Goal: Find specific fact

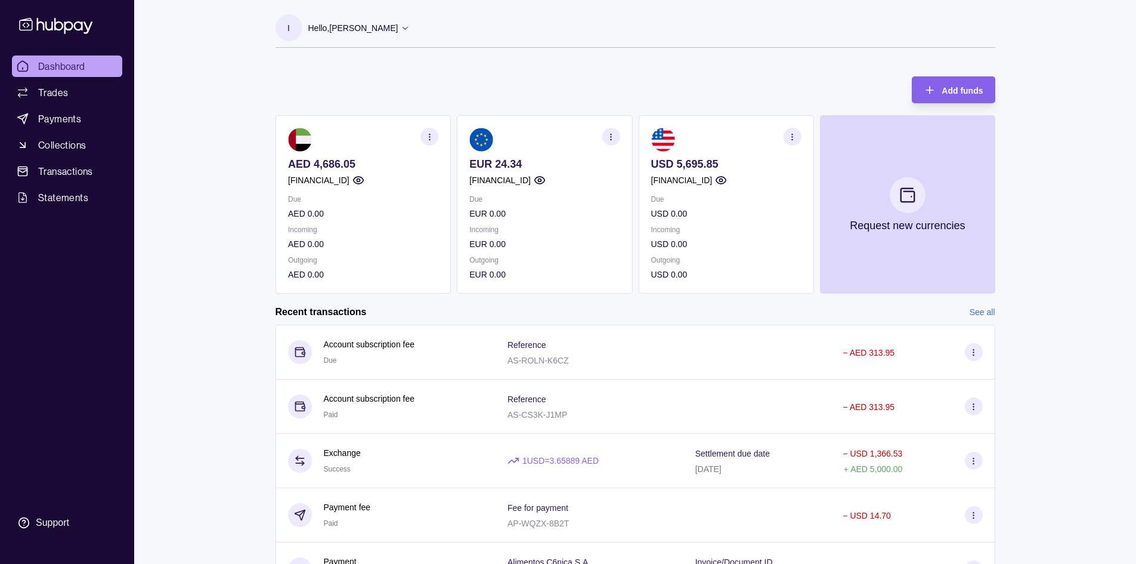
click at [546, 222] on div "Due EUR 0.00 Incoming EUR 0.00 Outgoing EUR 0.00" at bounding box center [544, 237] width 150 height 88
click at [610, 147] on section at bounding box center [544, 140] width 150 height 24
click at [612, 136] on icon "button" at bounding box center [610, 136] width 9 height 9
click at [544, 168] on link "View account details" at bounding box center [528, 166] width 76 height 13
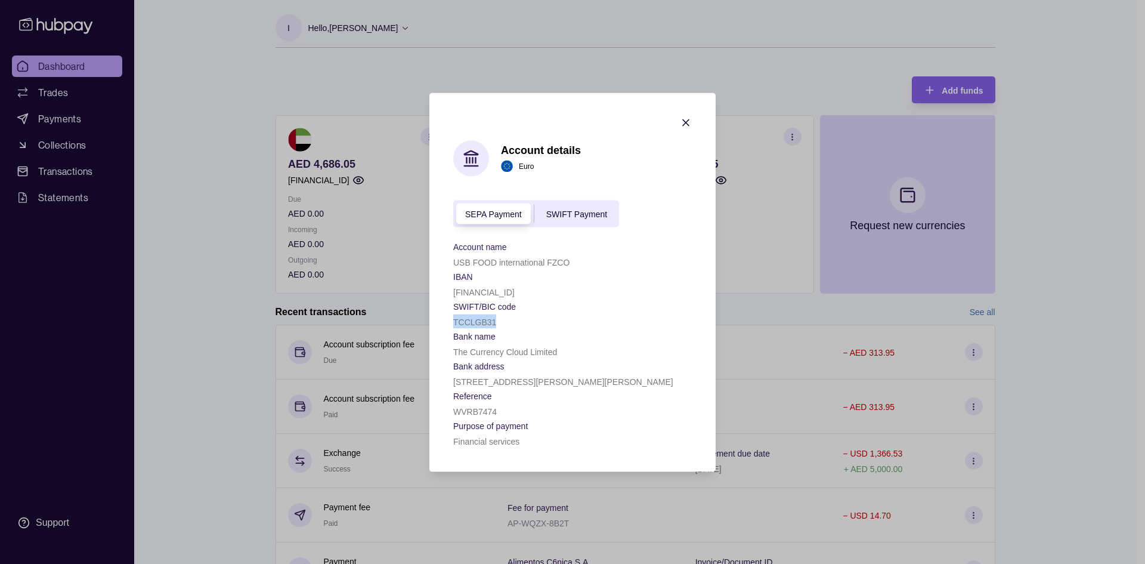
drag, startPoint x: 500, startPoint y: 325, endPoint x: 448, endPoint y: 316, distance: 52.6
click at [448, 316] on section "Account details Euro SEPA Payment SWIFT Payment Account name USB FOOD internati…" at bounding box center [572, 281] width 286 height 379
copy p "TCCLGB31"
click at [691, 120] on icon "button" at bounding box center [686, 122] width 12 height 12
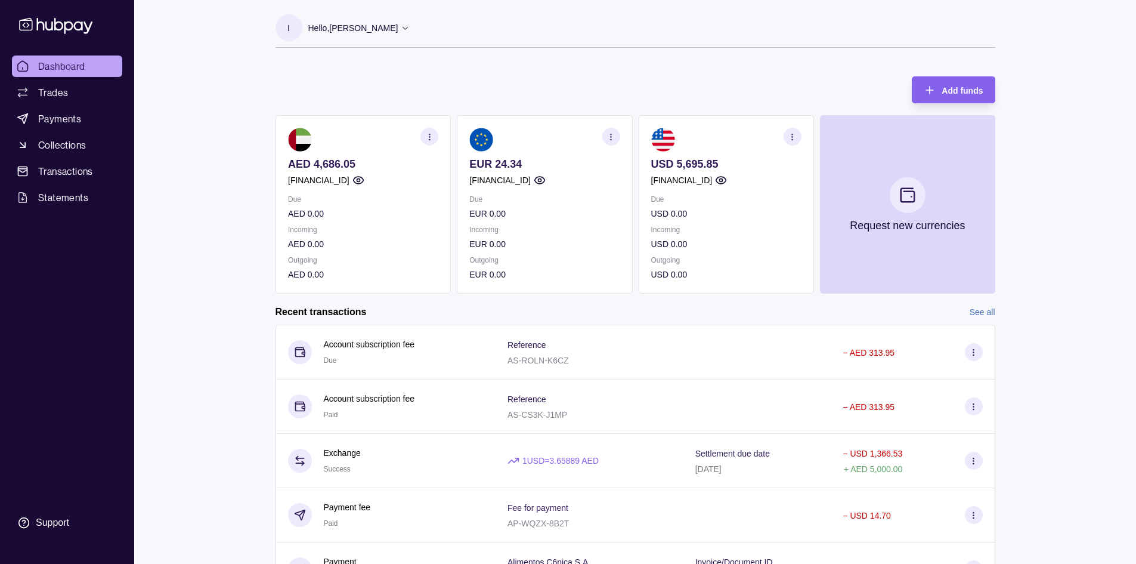
click at [788, 137] on icon "button" at bounding box center [792, 136] width 9 height 9
click at [712, 165] on link "View account details" at bounding box center [709, 166] width 76 height 13
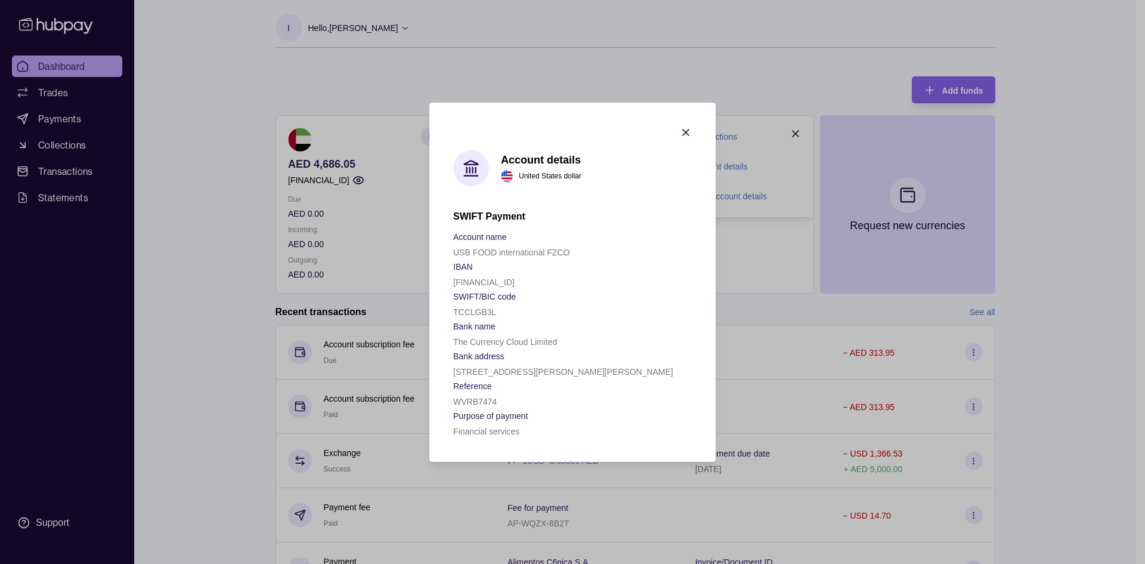
click at [682, 130] on icon "button" at bounding box center [686, 132] width 12 height 12
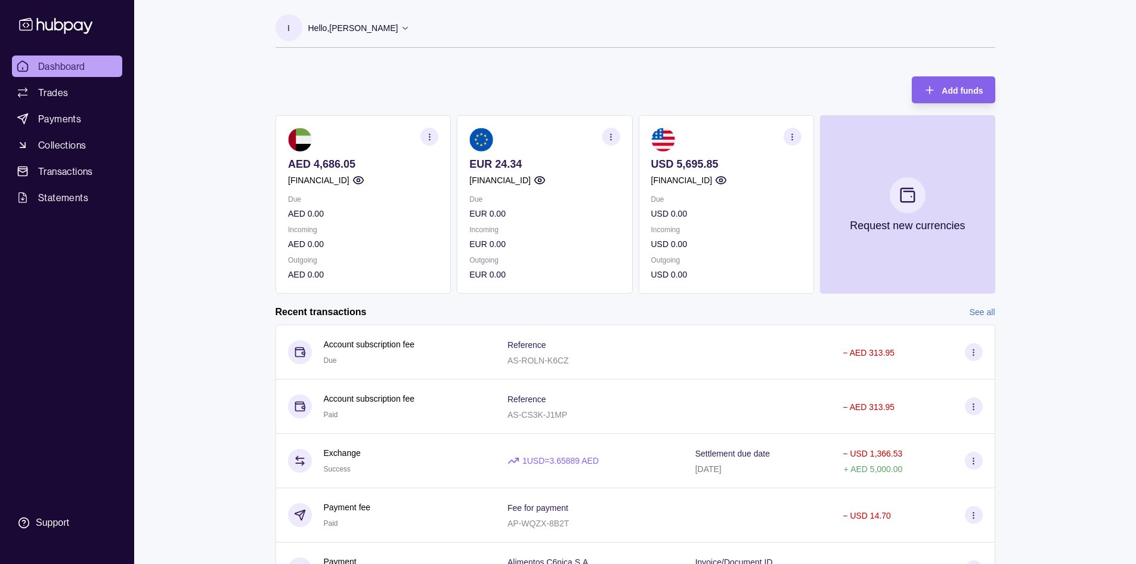
click at [608, 141] on icon "button" at bounding box center [610, 136] width 9 height 9
click at [537, 164] on link "View account details" at bounding box center [528, 166] width 76 height 13
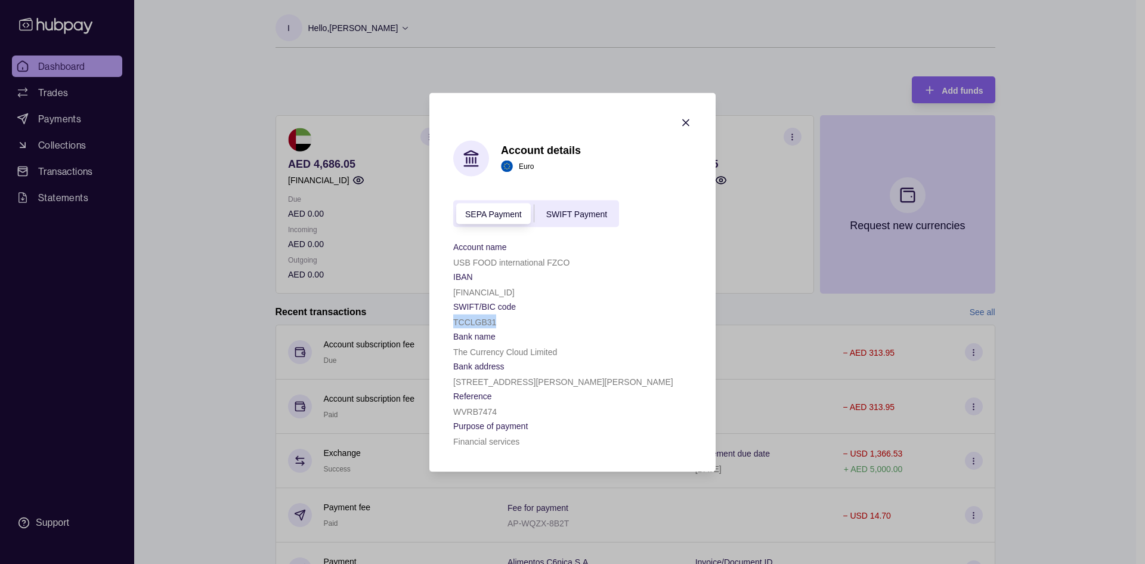
drag, startPoint x: 499, startPoint y: 325, endPoint x: 451, endPoint y: 326, distance: 47.1
click at [451, 326] on section "Account details Euro SEPA Payment SWIFT Payment Account name USB FOOD internati…" at bounding box center [572, 281] width 286 height 379
copy p "TCCLGB31"
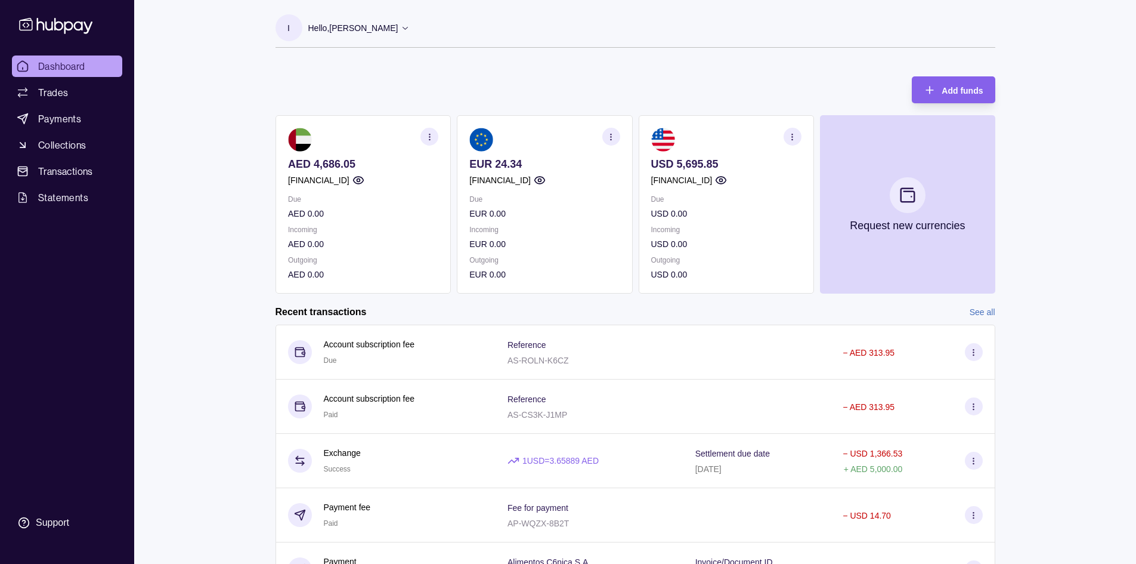
click at [613, 141] on icon "button" at bounding box center [610, 136] width 9 height 9
click at [533, 164] on link "View account details" at bounding box center [528, 166] width 76 height 13
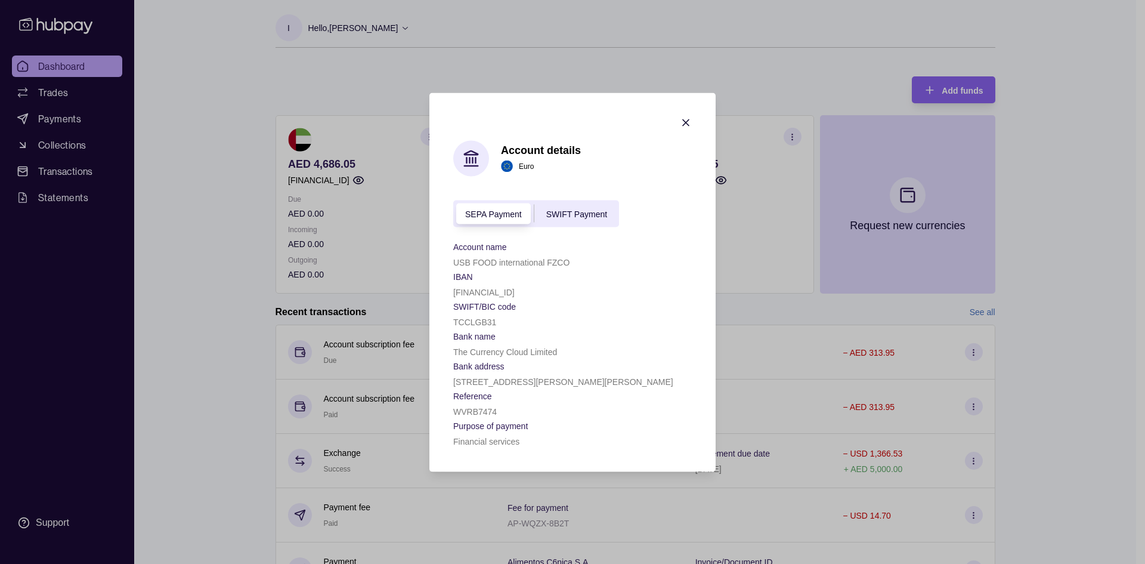
drag, startPoint x: 566, startPoint y: 292, endPoint x: 442, endPoint y: 287, distance: 123.5
click at [442, 287] on section "Account details Euro SEPA Payment SWIFT Payment Account name USB FOOD internati…" at bounding box center [572, 281] width 286 height 379
copy p "[FINANCIAL_ID]"
click at [587, 225] on div "SEPA Payment SWIFT Payment" at bounding box center [536, 213] width 166 height 27
click at [587, 218] on span "SWIFT Payment" at bounding box center [576, 214] width 61 height 10
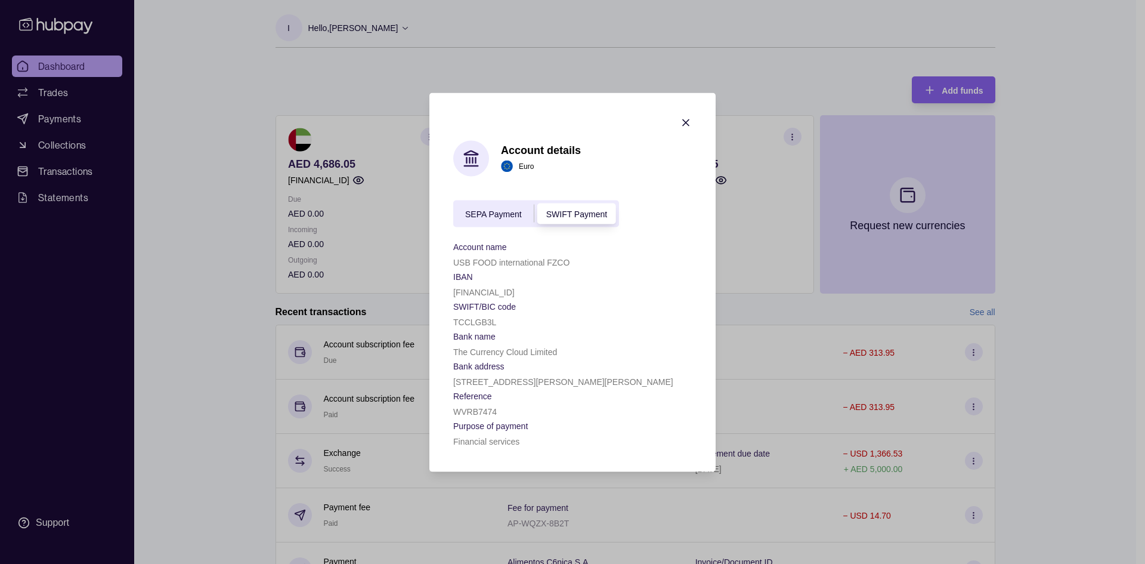
click at [505, 214] on span "SEPA Payment" at bounding box center [493, 214] width 57 height 10
click at [584, 216] on span "SWIFT Payment" at bounding box center [576, 214] width 61 height 10
click at [501, 213] on span "SEPA Payment" at bounding box center [493, 214] width 57 height 10
click at [608, 218] on div "SWIFT Payment" at bounding box center [576, 213] width 85 height 14
click at [686, 114] on section "Account details Euro SEPA Payment SWIFT Payment Account name USB FOOD internati…" at bounding box center [572, 281] width 286 height 379
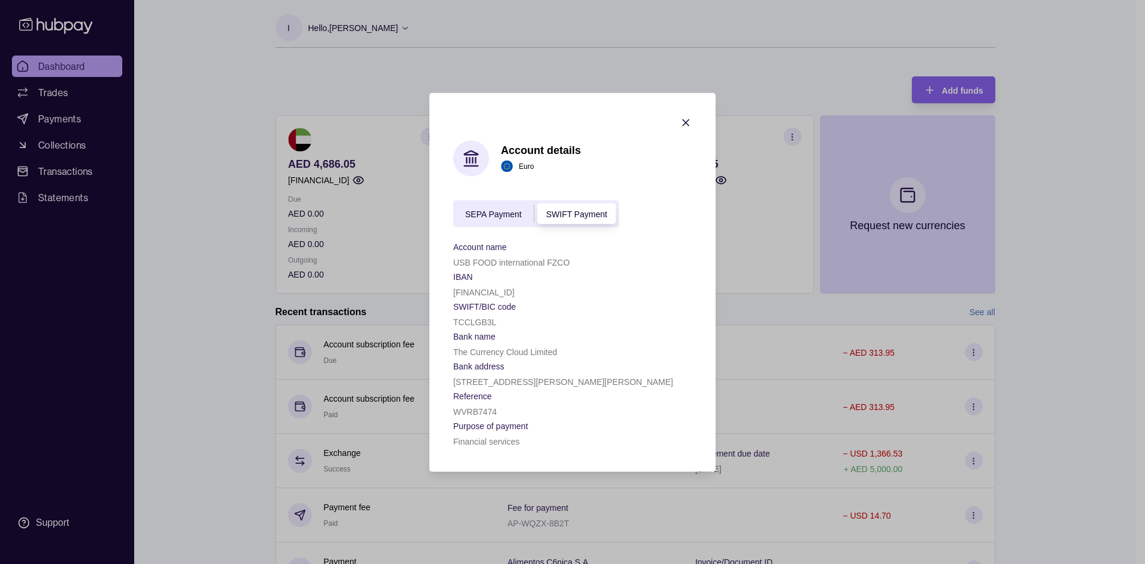
click at [680, 118] on icon "button" at bounding box center [686, 122] width 12 height 12
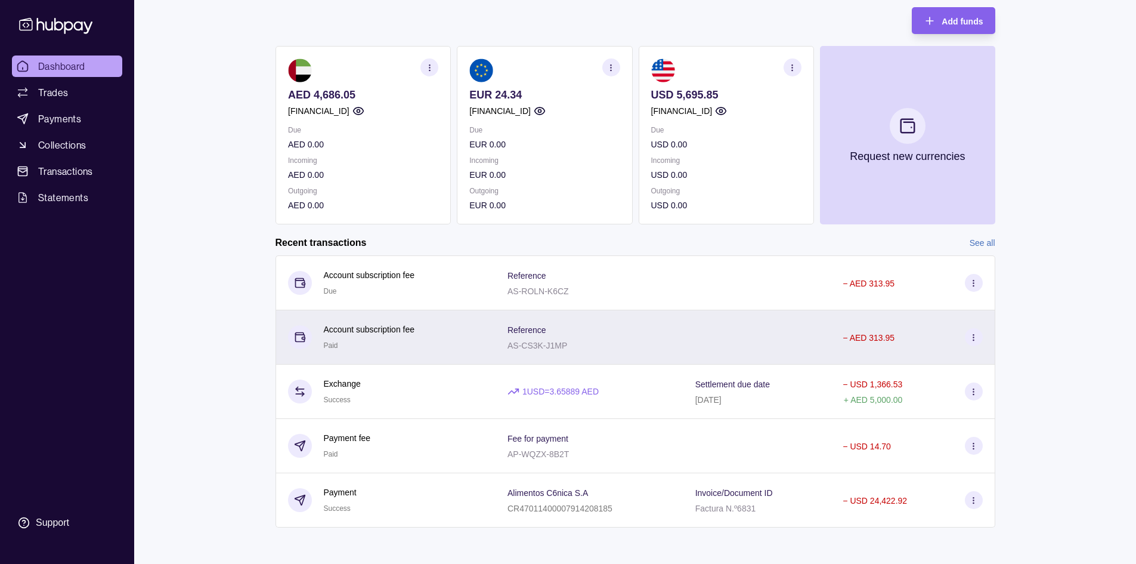
scroll to position [71, 0]
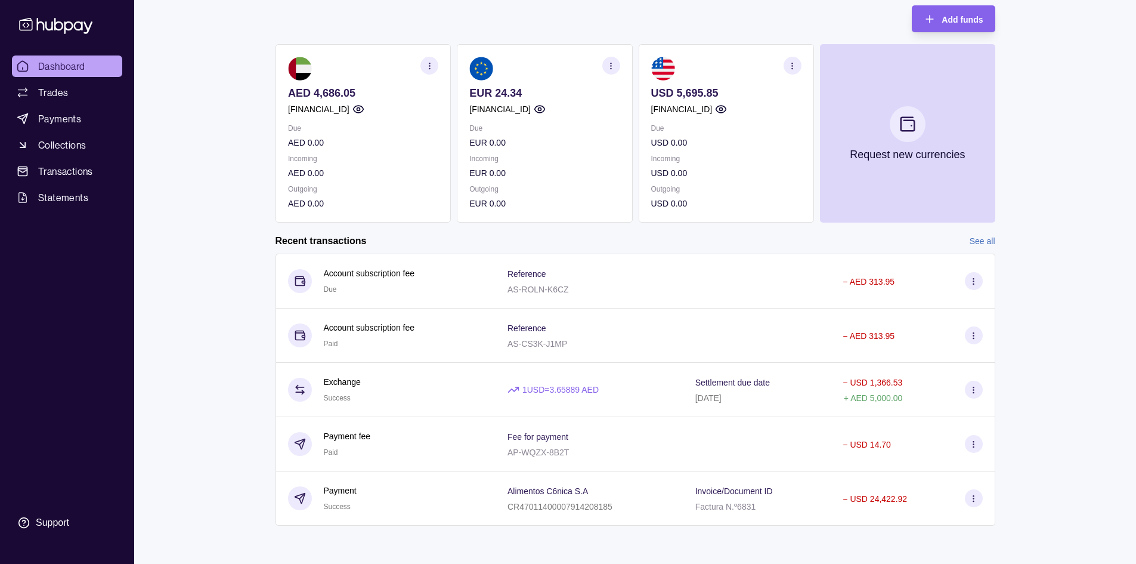
click at [609, 66] on icon "button" at bounding box center [610, 65] width 9 height 9
click at [531, 92] on link "View account details" at bounding box center [528, 95] width 76 height 13
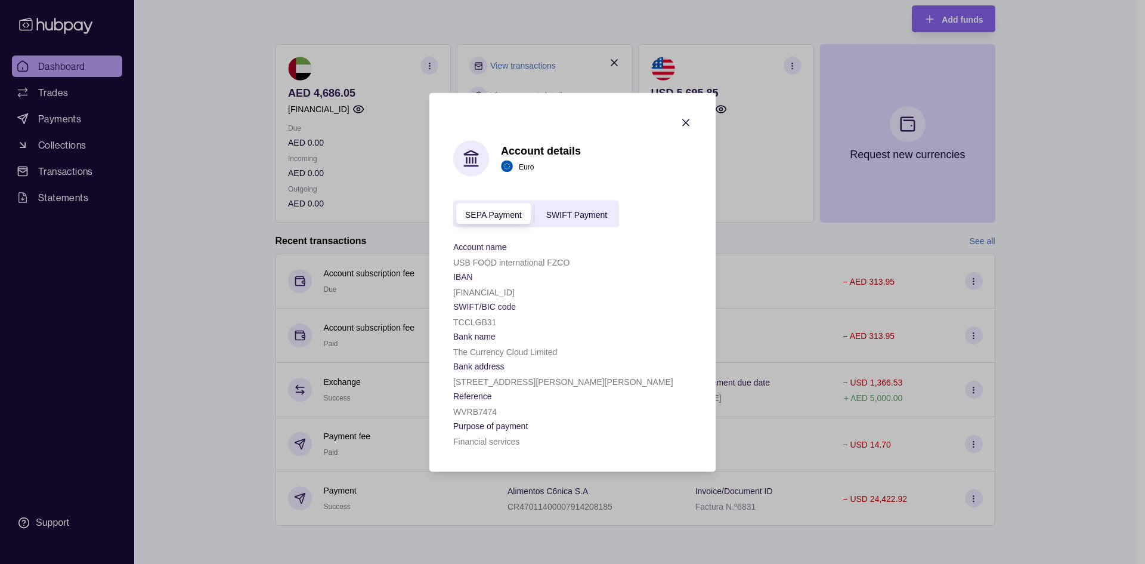
drag, startPoint x: 571, startPoint y: 290, endPoint x: 437, endPoint y: 283, distance: 133.7
click at [437, 283] on section "Account details Euro SEPA Payment SWIFT Payment Account name USB FOOD internati…" at bounding box center [572, 281] width 286 height 379
copy p "[FINANCIAL_ID]"
drag, startPoint x: 487, startPoint y: 321, endPoint x: 452, endPoint y: 324, distance: 34.7
click at [452, 324] on section "Account details Euro SEPA Payment SWIFT Payment Account name USB FOOD internati…" at bounding box center [572, 281] width 286 height 379
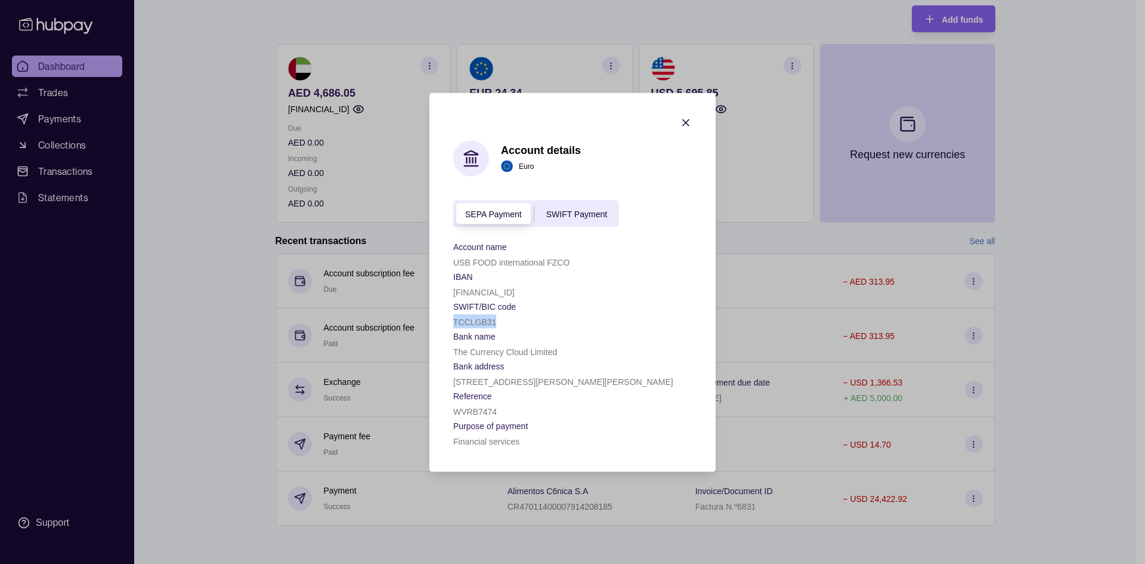
copy p "TCCLGB31"
click at [569, 224] on div "SEPA Payment SWIFT Payment" at bounding box center [536, 213] width 166 height 27
click at [567, 214] on span "SWIFT Payment" at bounding box center [576, 214] width 61 height 10
drag, startPoint x: 571, startPoint y: 290, endPoint x: 439, endPoint y: 296, distance: 131.9
click at [440, 296] on section "Account details Euro SEPA Payment SWIFT Payment Account name USB FOOD internati…" at bounding box center [572, 281] width 286 height 379
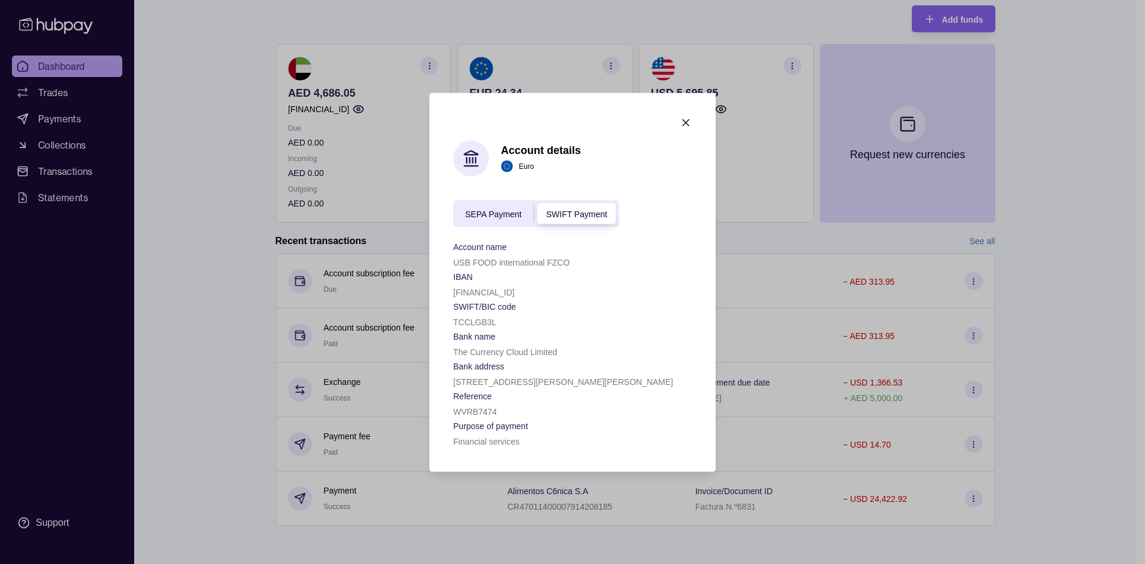
copy p "[FINANCIAL_ID]"
drag, startPoint x: 502, startPoint y: 318, endPoint x: 454, endPoint y: 317, distance: 47.7
click at [454, 317] on div "TCCLGB3L" at bounding box center [572, 321] width 239 height 14
copy p "TCCLGB3L"
click at [680, 119] on icon "button" at bounding box center [686, 122] width 12 height 12
